Goal: Browse casually

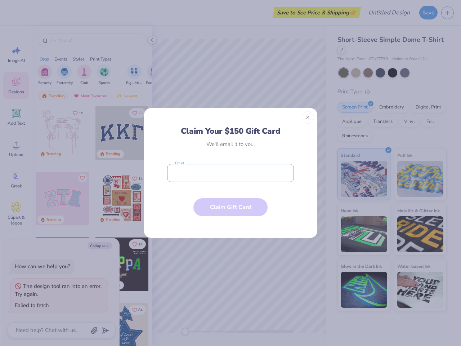
click at [231, 173] on input "email" at bounding box center [230, 173] width 127 height 18
click at [308, 118] on button "Close" at bounding box center [308, 117] width 12 height 12
